Goal: Browse casually

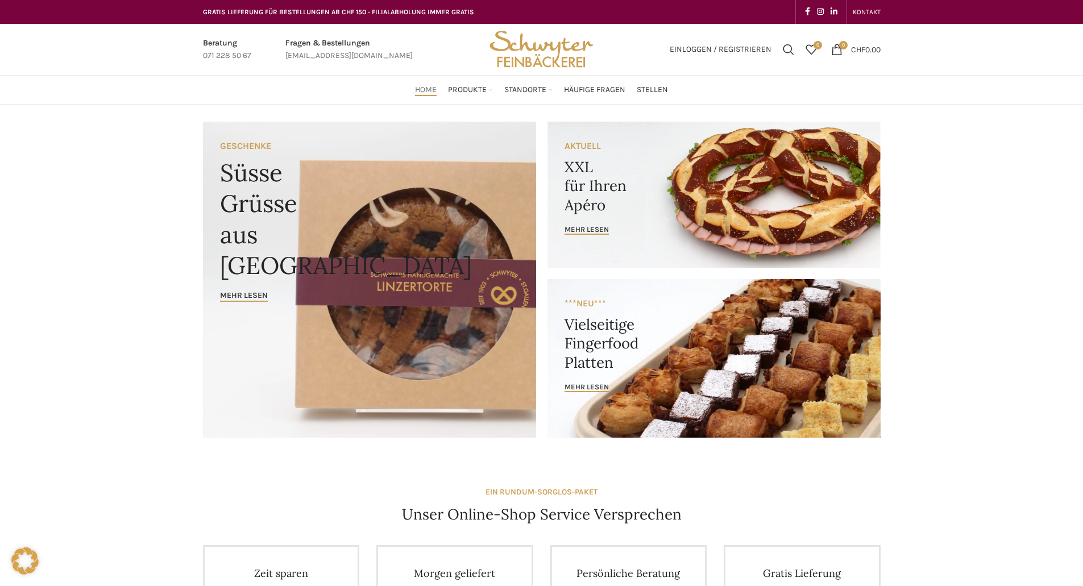
click at [564, 45] on img "Site logo" at bounding box center [540, 49] width 111 height 51
